Goal: Transaction & Acquisition: Purchase product/service

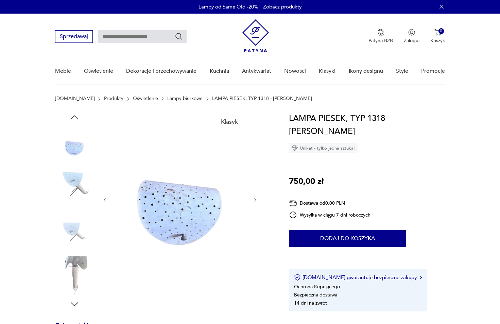
click at [73, 309] on icon "button" at bounding box center [74, 304] width 10 height 10
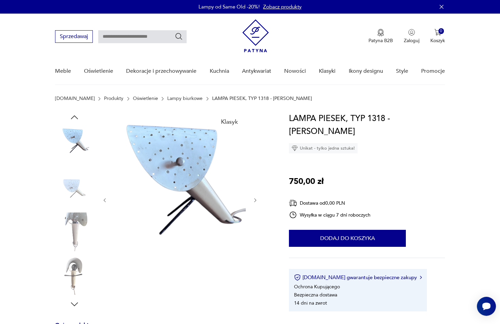
click at [77, 288] on img at bounding box center [74, 275] width 39 height 39
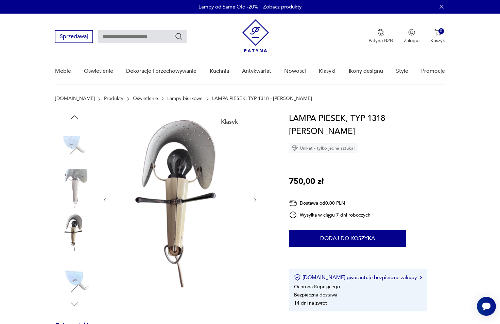
click at [71, 275] on img at bounding box center [74, 275] width 39 height 39
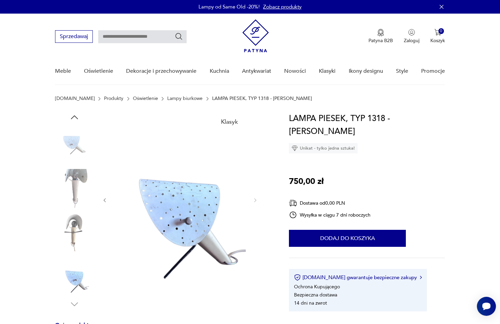
click at [75, 176] on img at bounding box center [74, 188] width 39 height 39
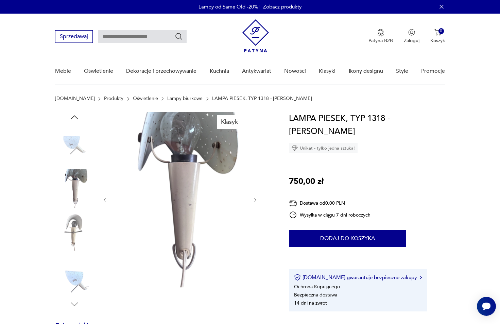
click at [74, 145] on img at bounding box center [74, 145] width 39 height 39
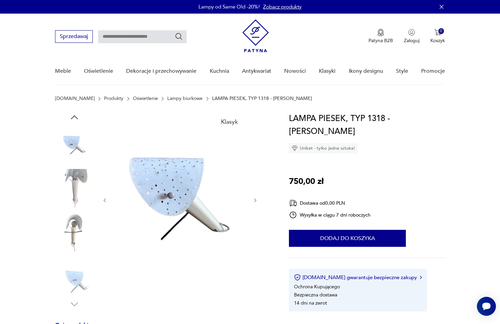
click at [75, 296] on div at bounding box center [74, 210] width 39 height 197
click at [73, 116] on icon "button" at bounding box center [74, 117] width 10 height 10
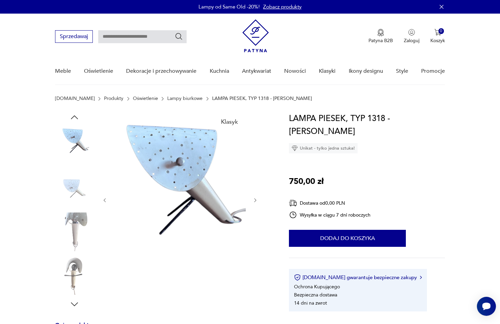
click at [73, 116] on icon "button" at bounding box center [74, 117] width 10 height 10
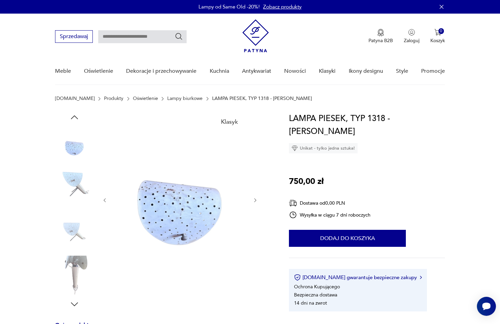
click at [69, 150] on img at bounding box center [74, 145] width 39 height 39
click at [73, 113] on icon "button" at bounding box center [74, 117] width 10 height 10
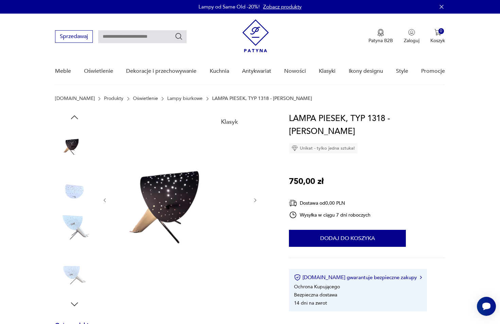
click at [76, 116] on icon "button" at bounding box center [74, 117] width 10 height 10
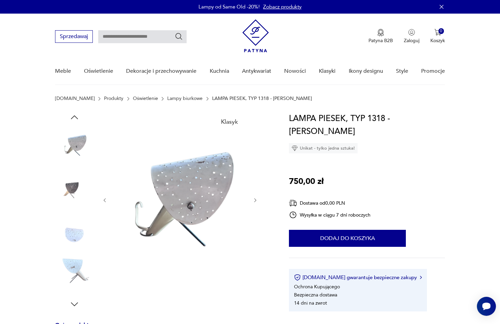
click at [75, 117] on icon "button" at bounding box center [74, 117] width 10 height 10
